Goal: Check status: Check status

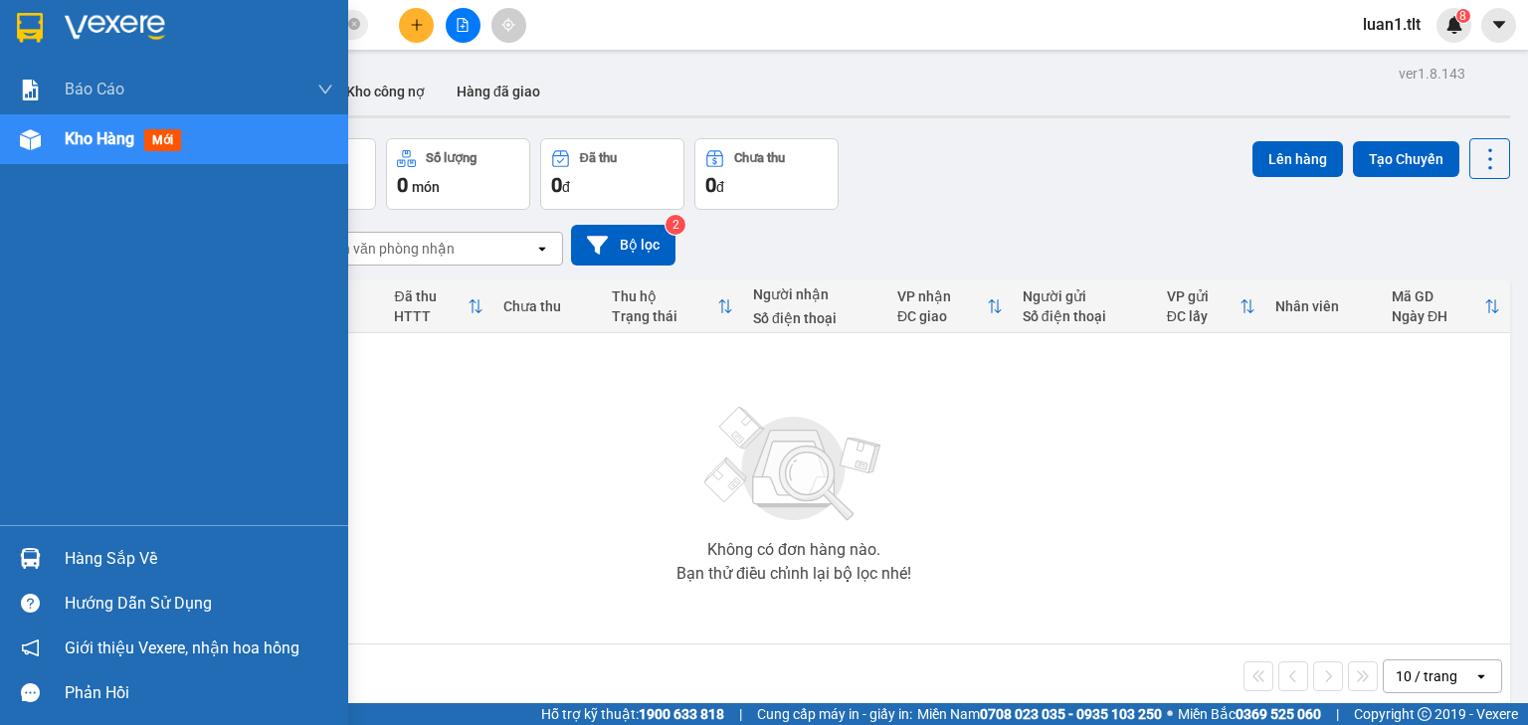
click at [140, 544] on div "Hàng sắp về" at bounding box center [199, 559] width 269 height 30
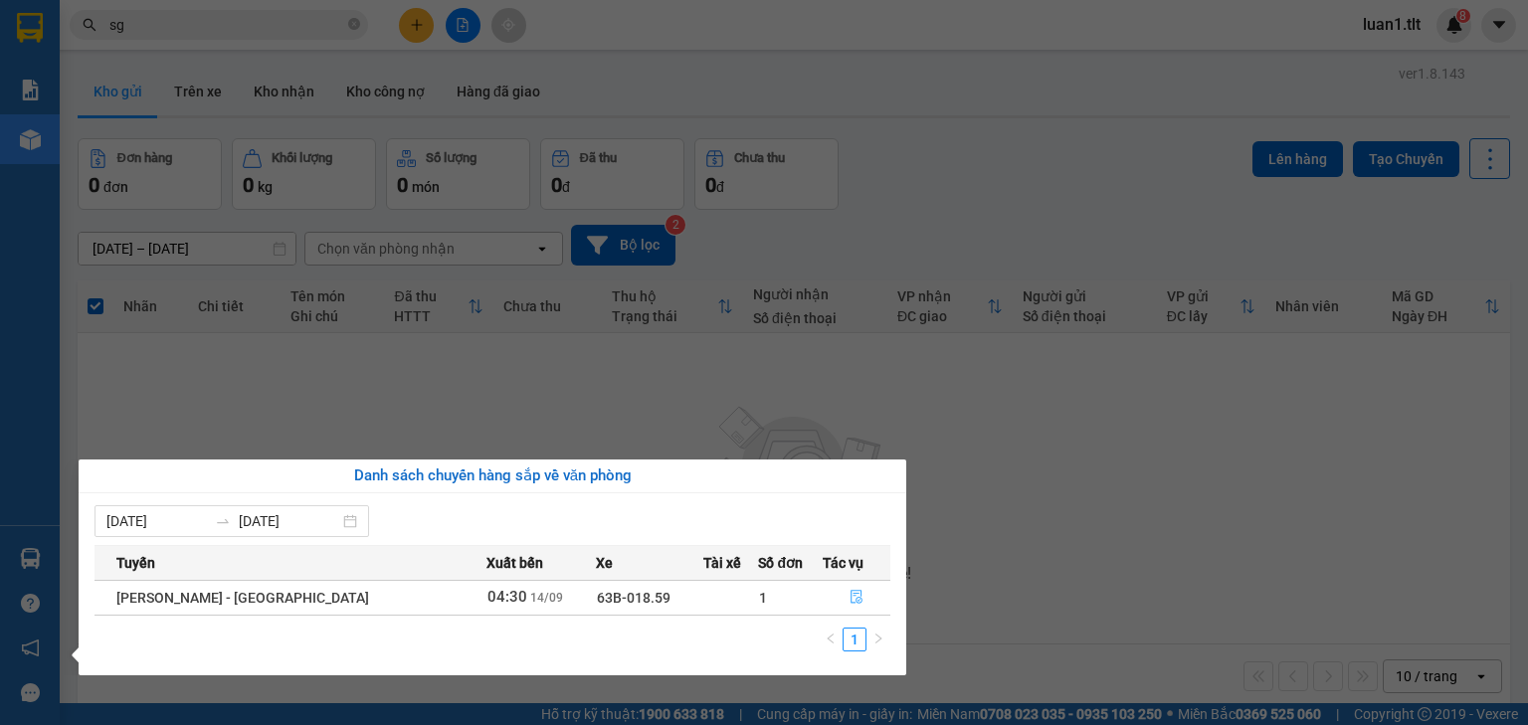
click at [854, 593] on icon "file-done" at bounding box center [857, 597] width 14 height 14
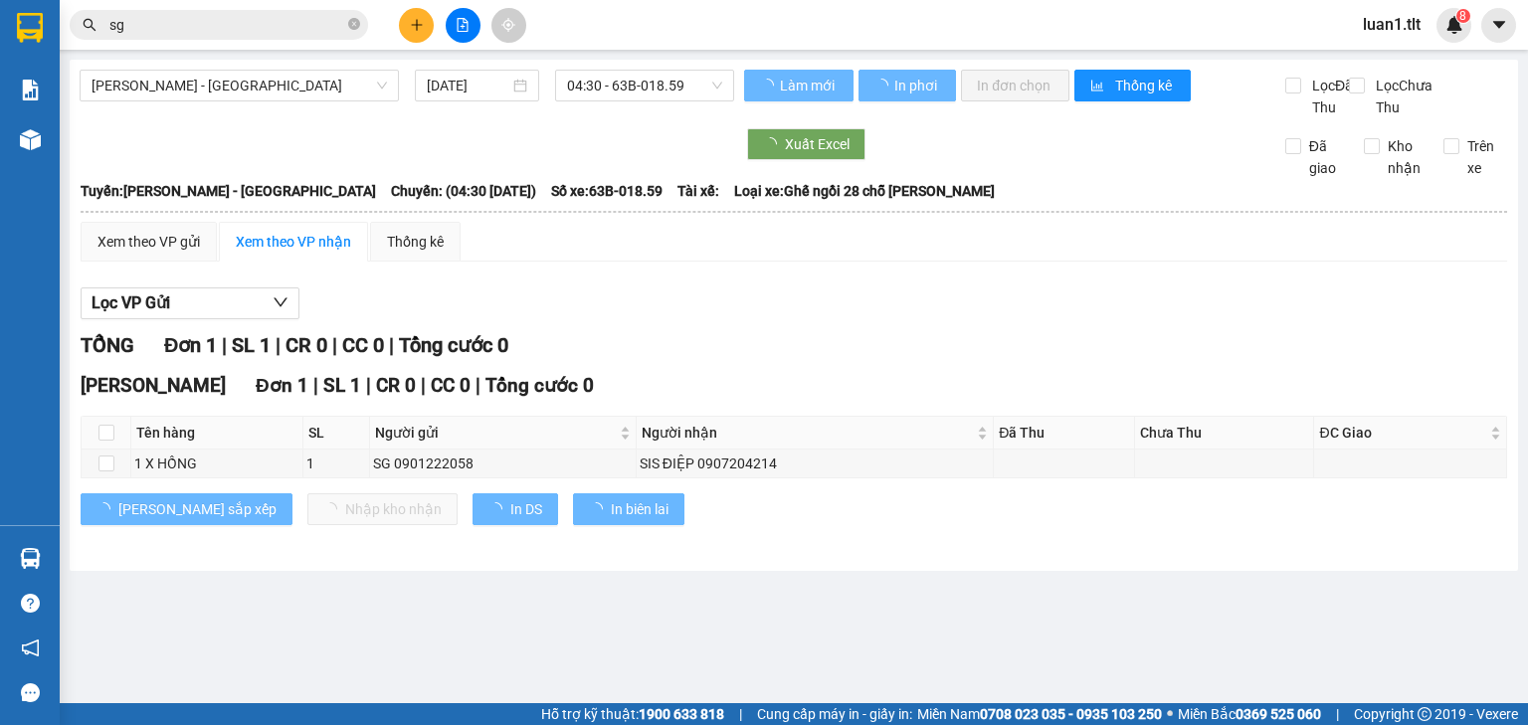
click at [916, 342] on div "Lọc VP Gửi TỔNG Đơn 1 | SL 1 | CR 0 | CC 0 | Tổng cước 0 [PERSON_NAME] 1 | SL …" at bounding box center [794, 414] width 1427 height 273
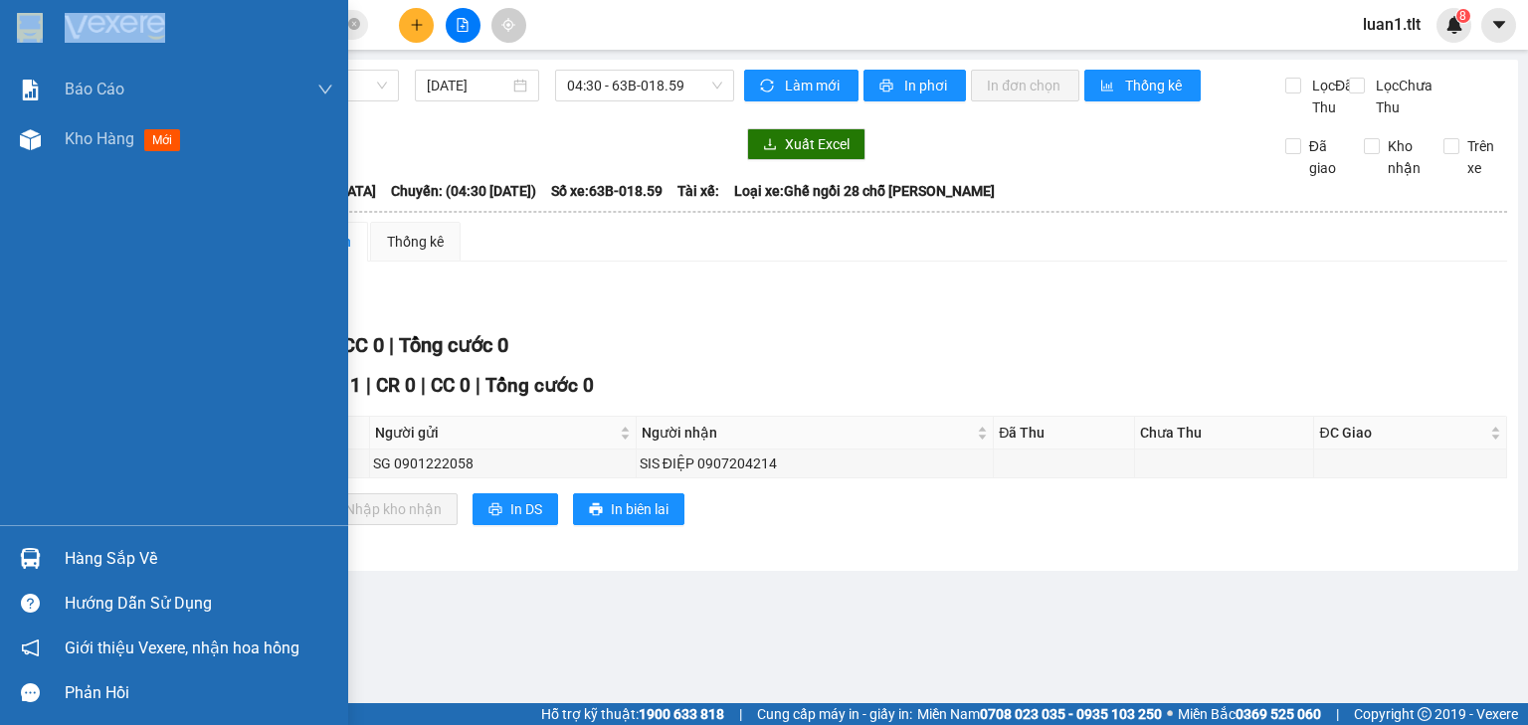
click at [64, 25] on div at bounding box center [174, 32] width 348 height 65
